Goal: Navigation & Orientation: Find specific page/section

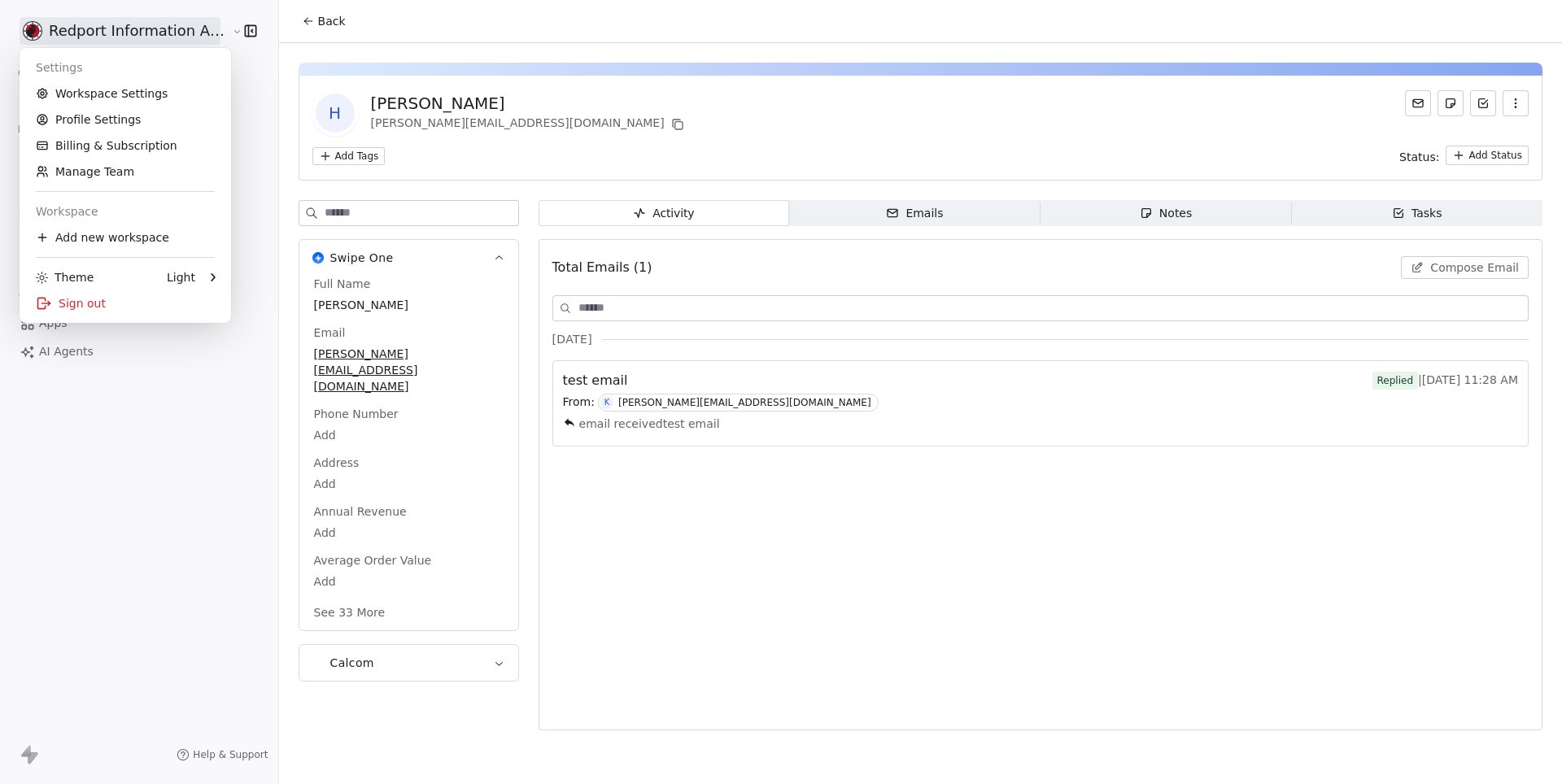
click at [187, 28] on html "Redport Information Assurance Contacts People Marketing Workflows Campaigns Sal…" at bounding box center [781, 392] width 1562 height 784
click at [470, 37] on html "Redport Information Assurance Contacts People Marketing Workflows Campaigns Sal…" at bounding box center [781, 392] width 1562 height 784
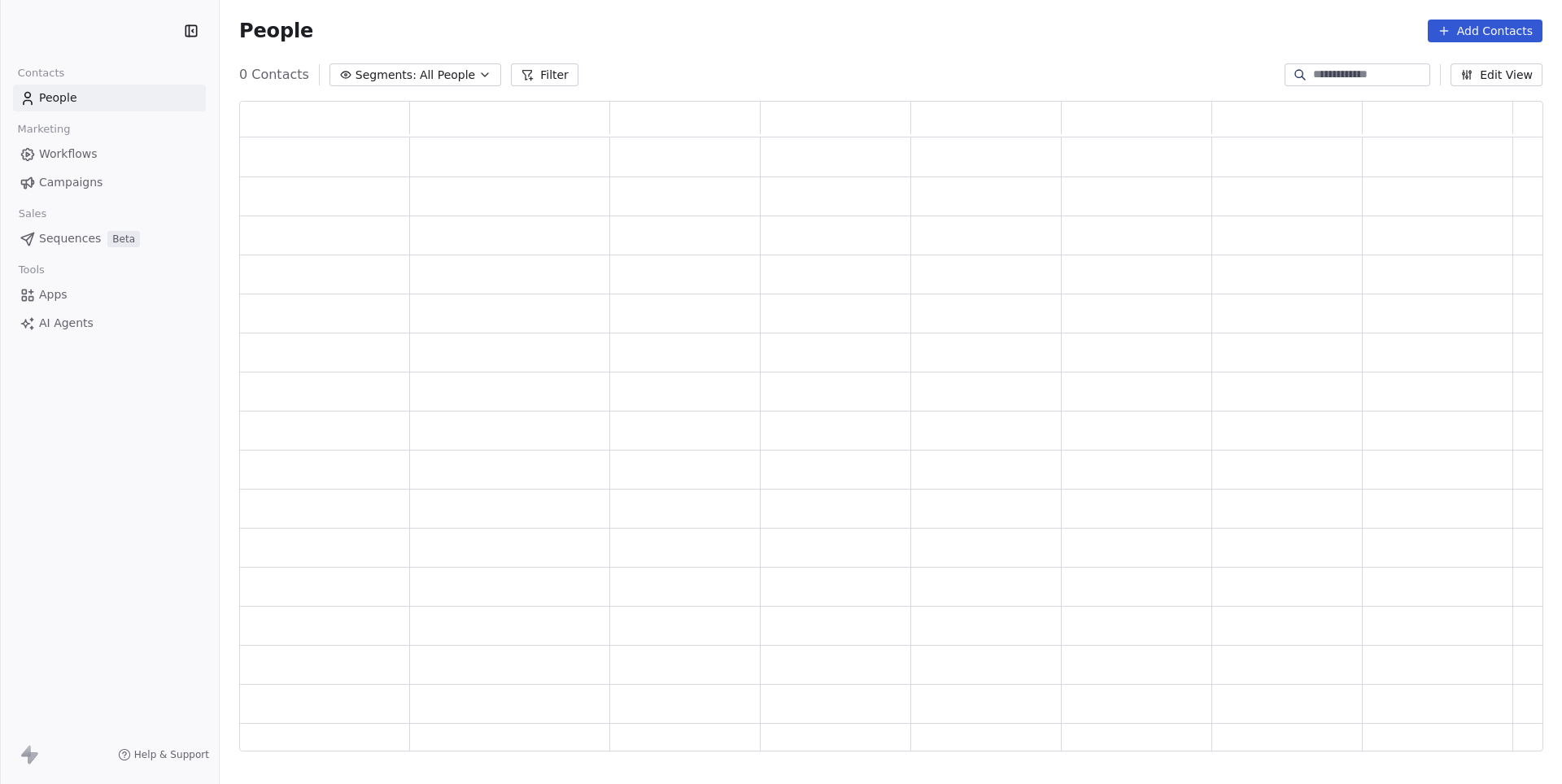
scroll to position [650, 1303]
